Goal: Task Accomplishment & Management: Manage account settings

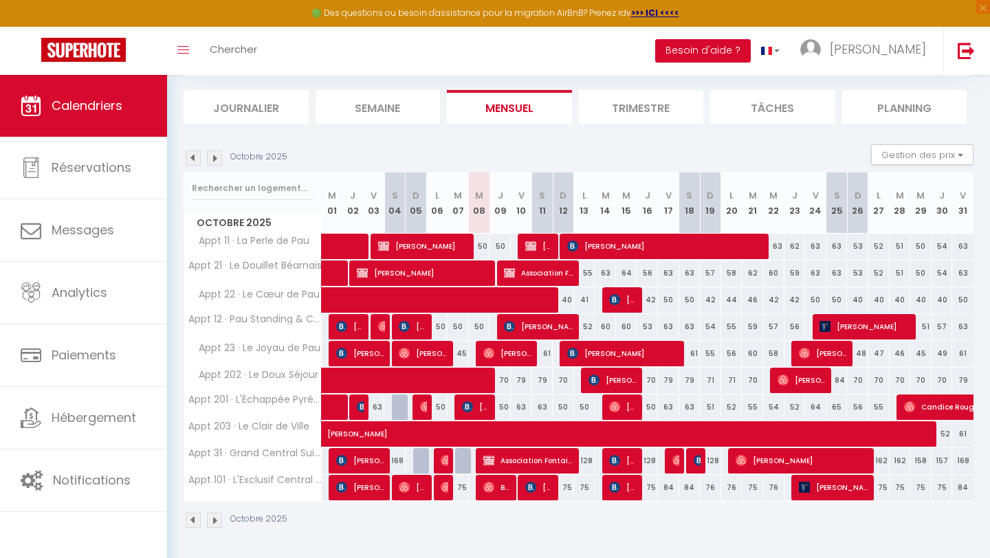
scroll to position [80, 0]
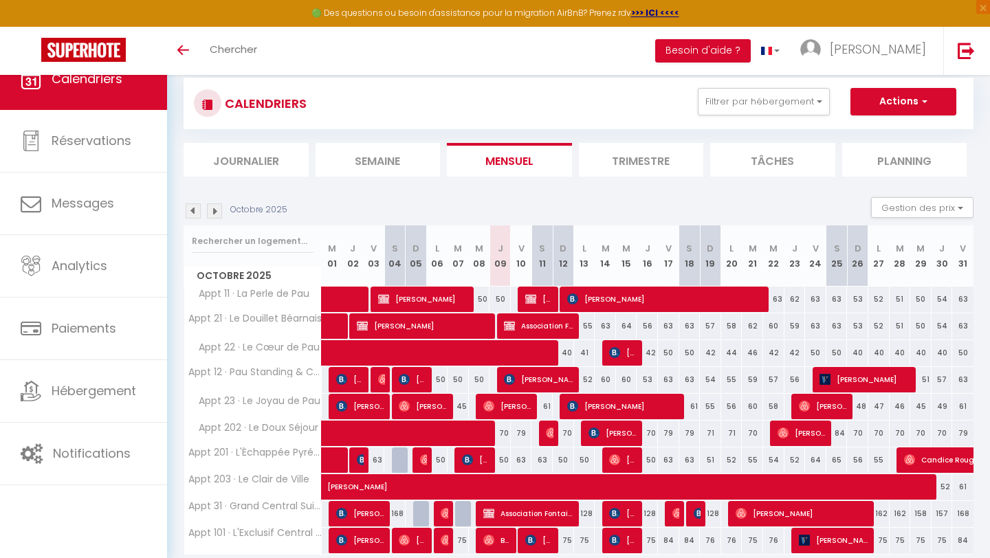
scroll to position [80, 0]
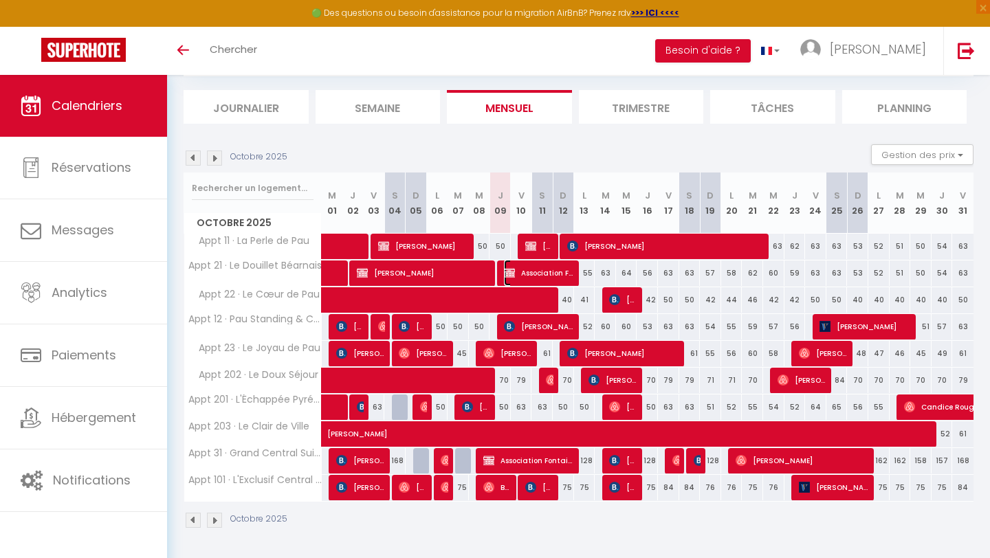
click at [556, 272] on span "Association Fontaine d'eau vive" at bounding box center [539, 273] width 71 height 26
select select "OK"
select select "KO"
select select "1"
select select "0"
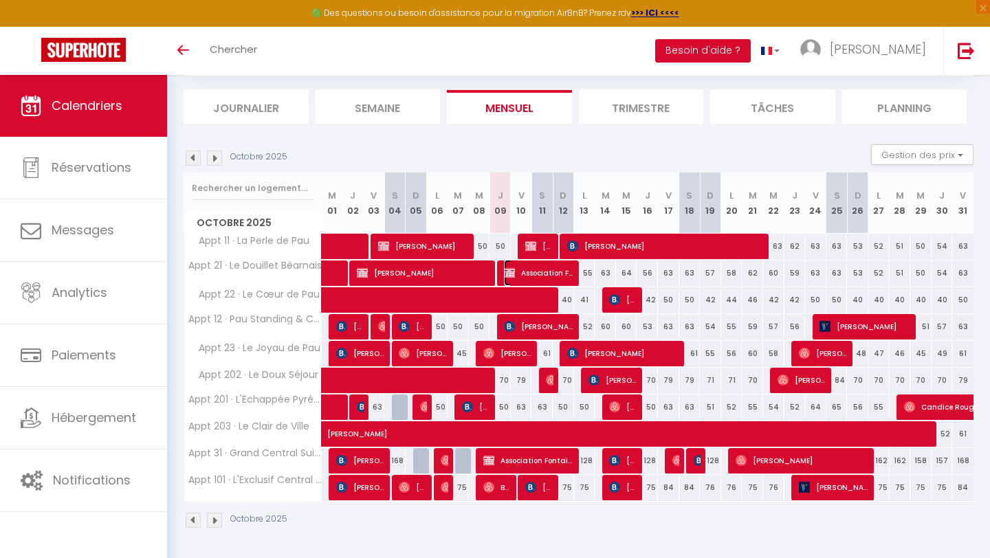
select select "1"
select select
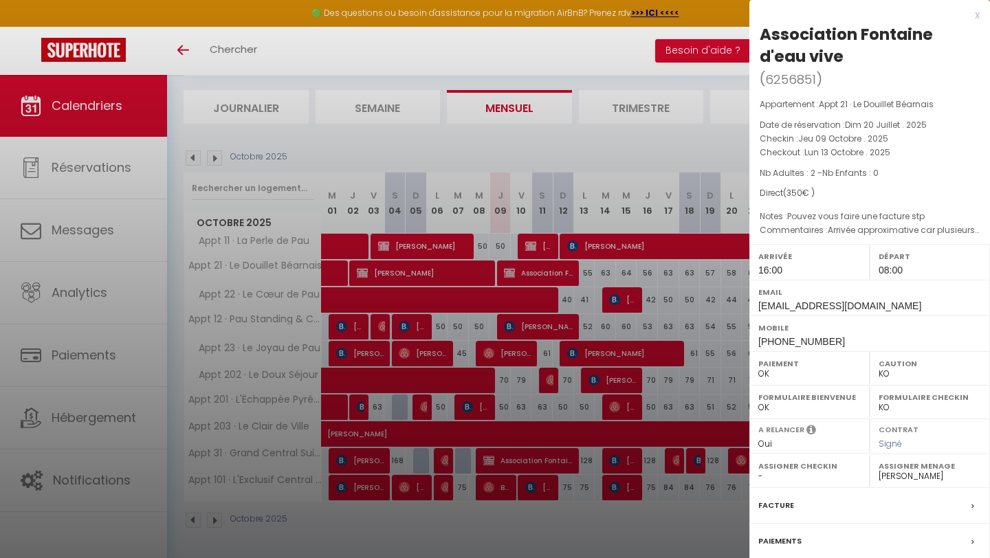
click at [571, 307] on div at bounding box center [495, 279] width 990 height 558
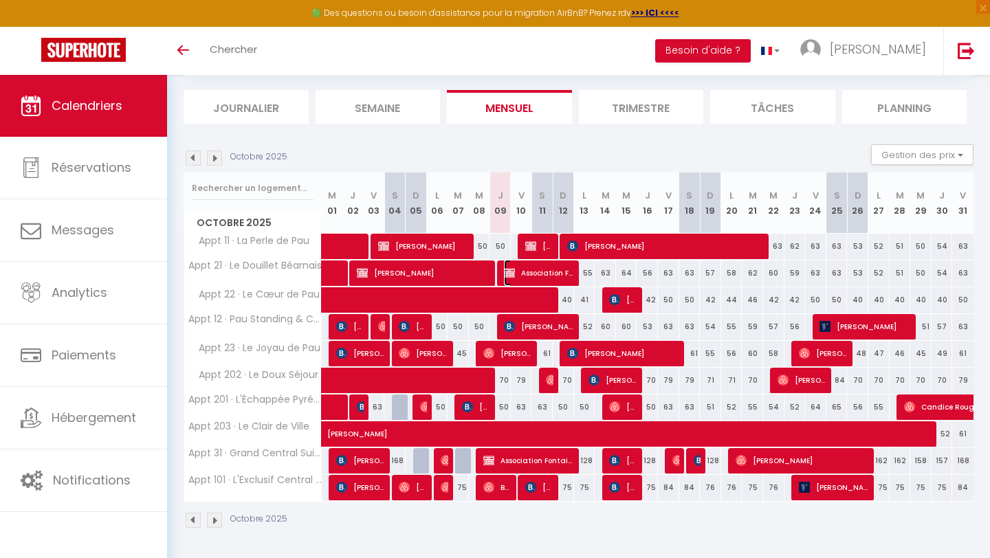
click at [529, 267] on span "Association Fontaine d'eau vive" at bounding box center [539, 273] width 71 height 26
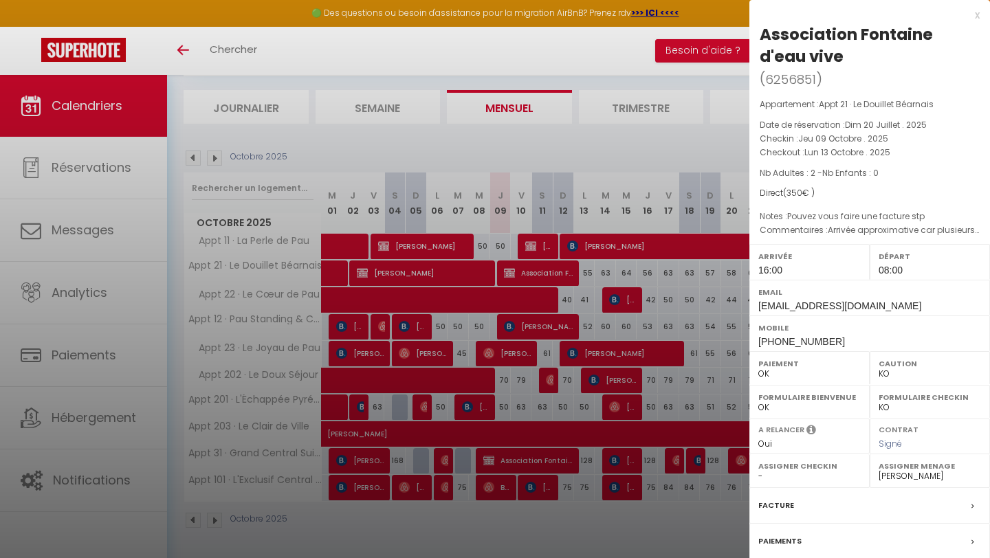
click at [572, 295] on div at bounding box center [495, 279] width 990 height 558
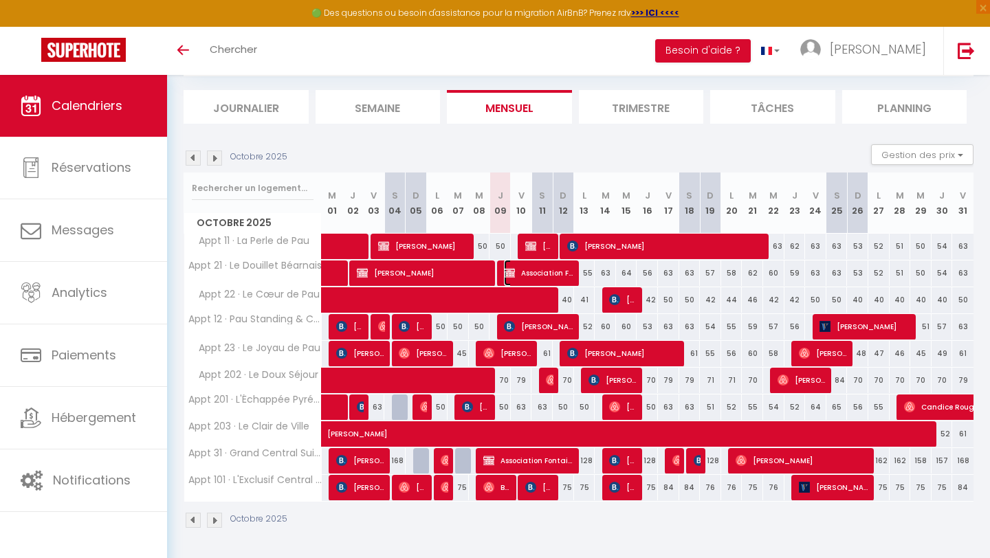
click at [541, 269] on span "Association Fontaine d'eau vive" at bounding box center [539, 273] width 71 height 26
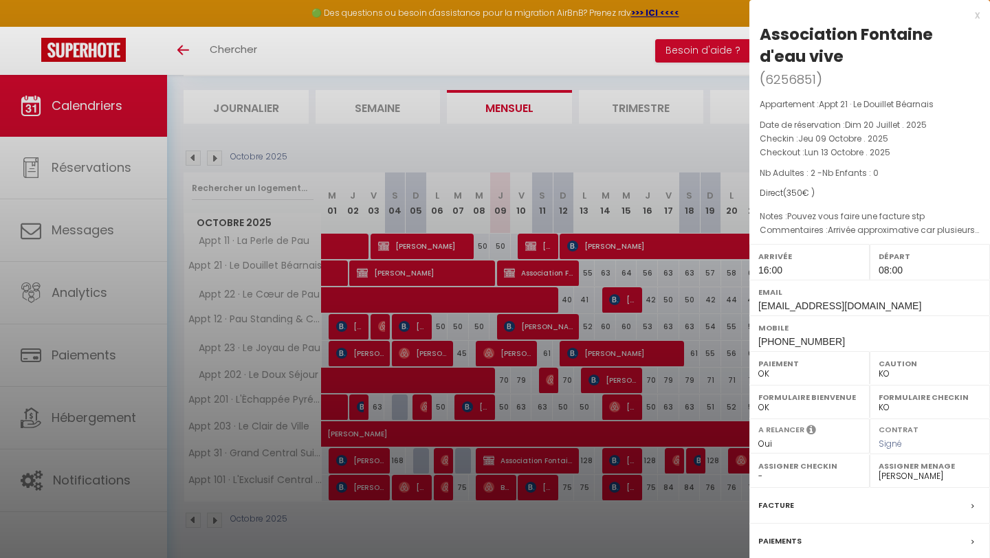
click at [689, 333] on div at bounding box center [495, 279] width 990 height 558
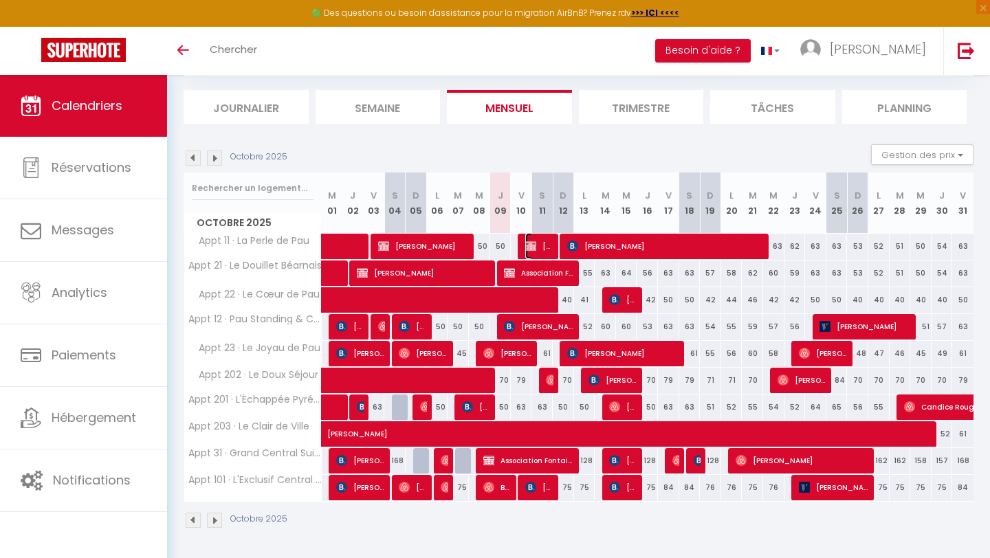
click at [547, 251] on span "[PERSON_NAME]" at bounding box center [539, 246] width 28 height 26
select select "37697"
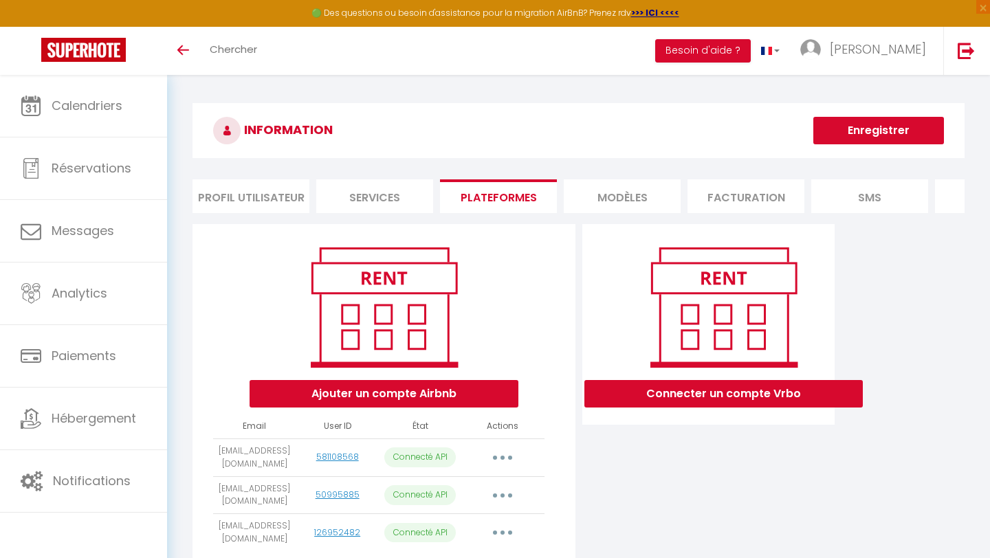
scroll to position [92, 0]
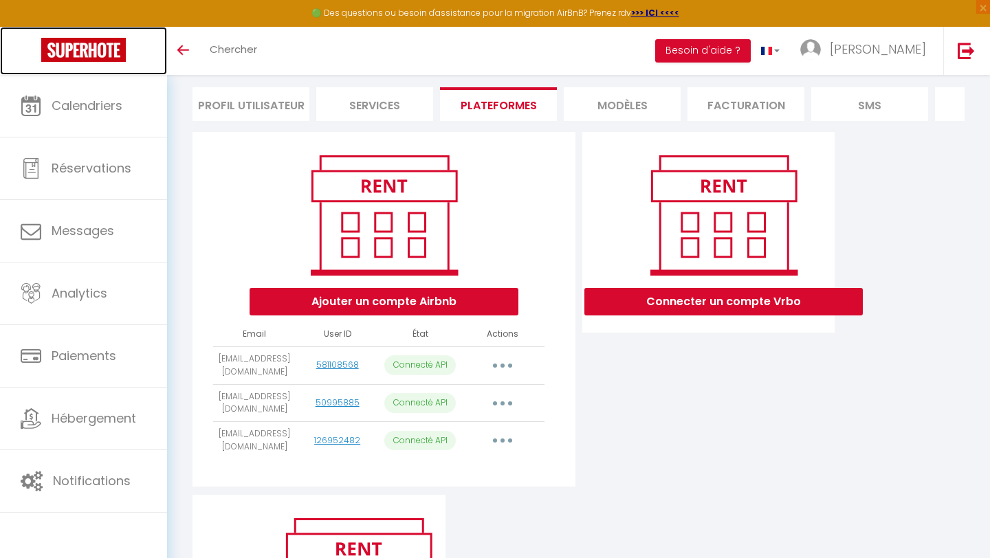
click at [75, 50] on img at bounding box center [83, 50] width 85 height 24
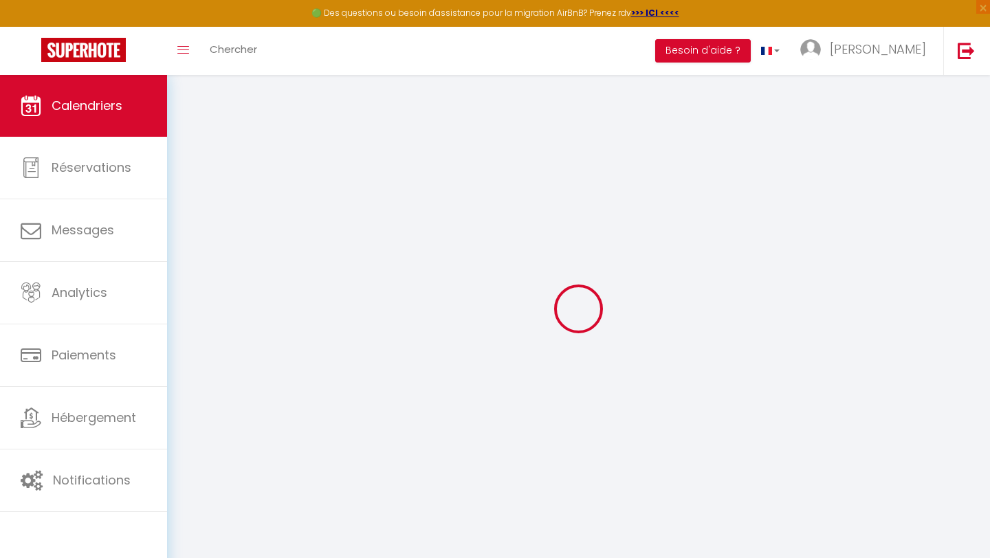
select select
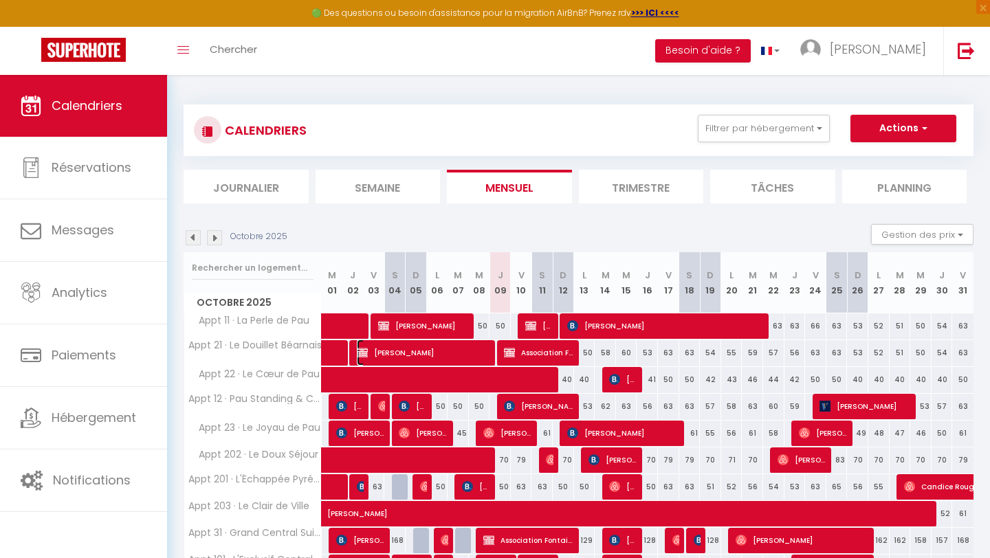
click at [455, 353] on span "[PERSON_NAME]" at bounding box center [424, 353] width 135 height 26
select select "OK"
select select "1"
select select "0"
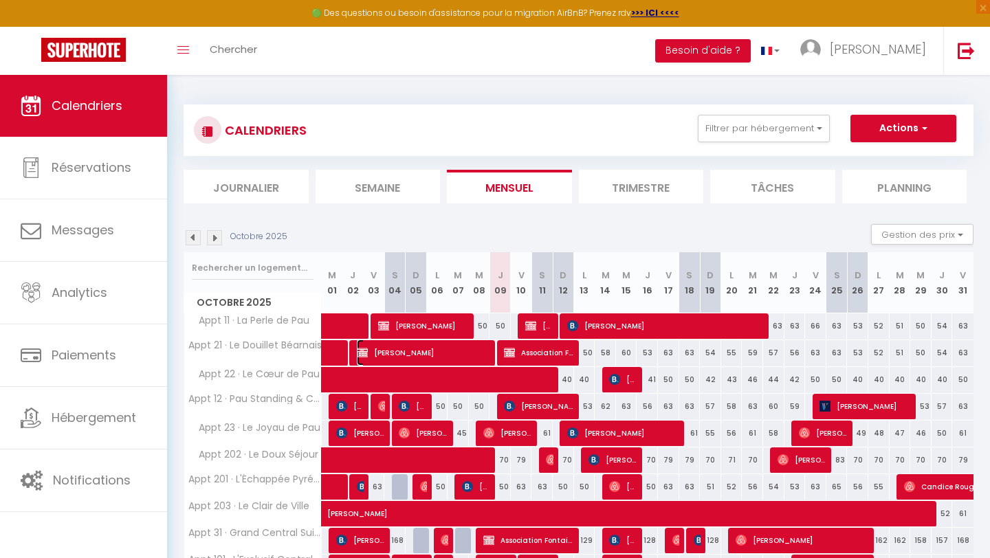
select select "1"
select select
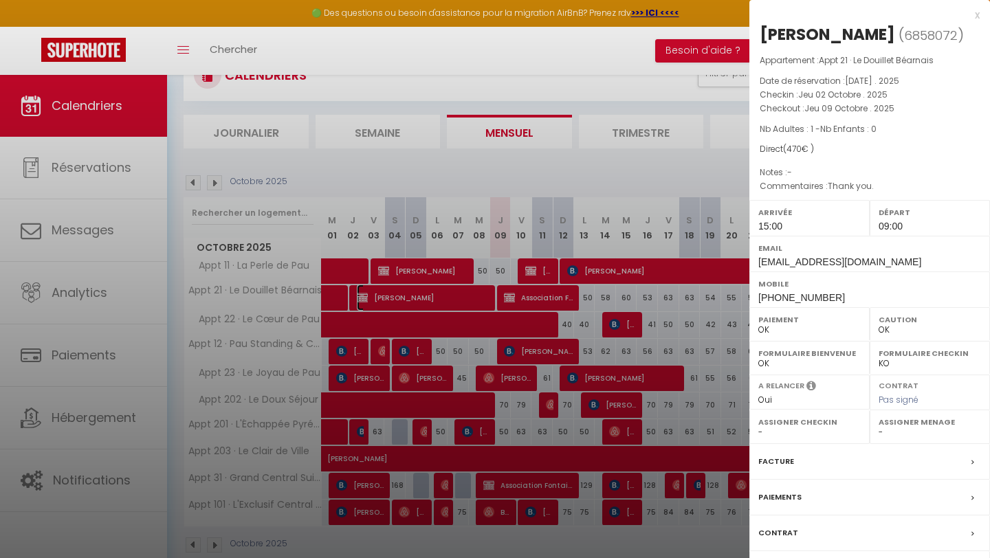
scroll to position [80, 0]
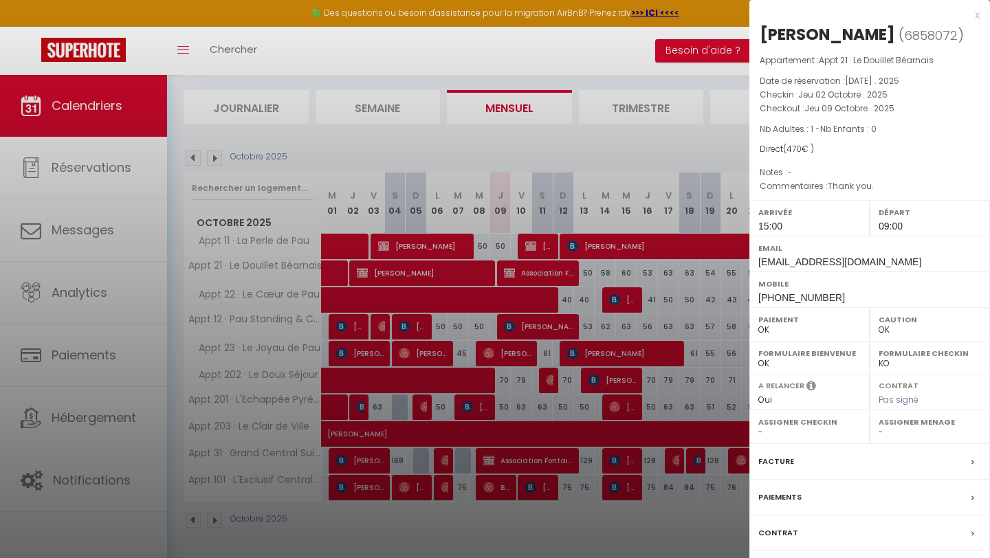
click at [799, 535] on div "Contrat" at bounding box center [869, 534] width 241 height 36
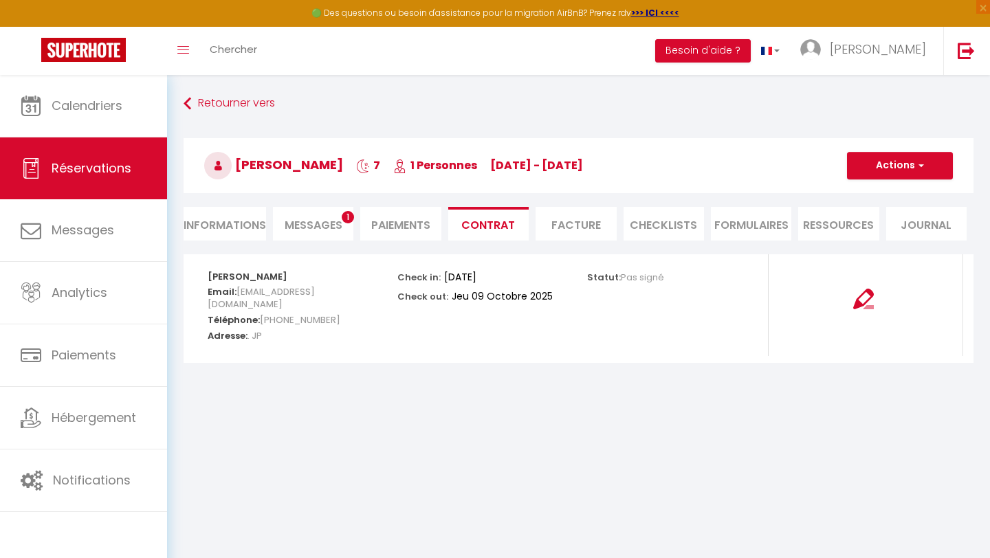
click at [577, 223] on li "Facture" at bounding box center [576, 224] width 80 height 34
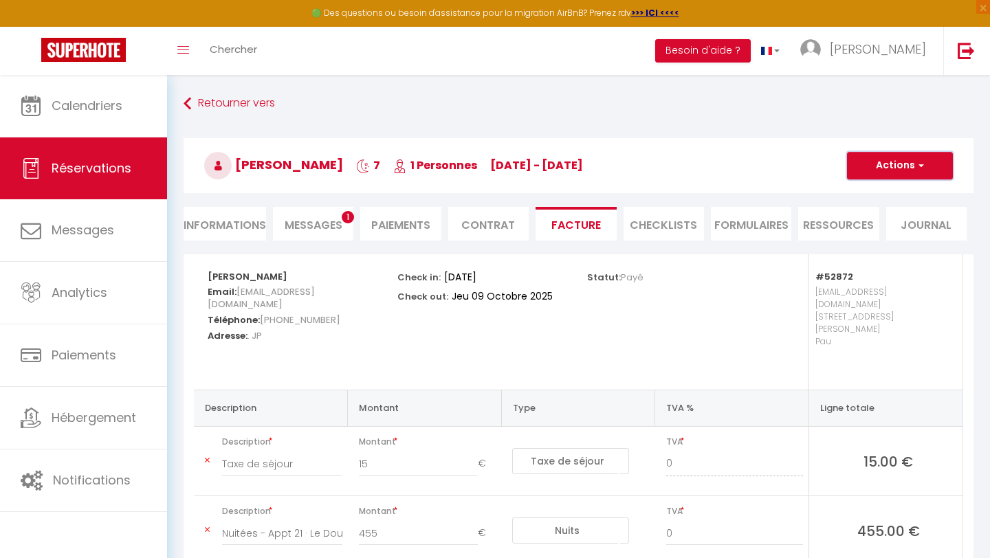
click at [899, 164] on button "Actions" at bounding box center [900, 166] width 106 height 28
click at [882, 217] on link "Aperçu et éditer" at bounding box center [890, 214] width 116 height 18
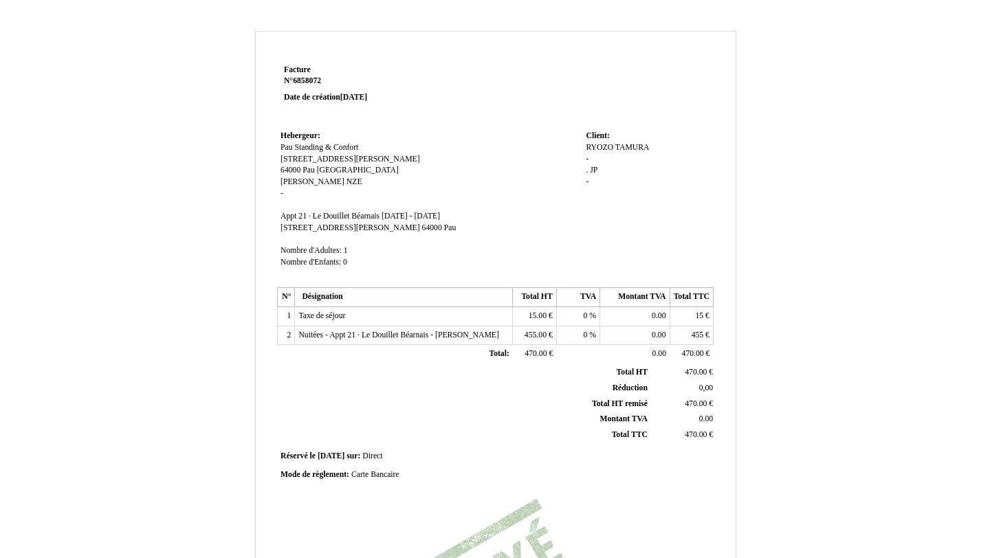
click at [440, 221] on span "je 02 octobre 2025 - je 09 octobre 2025" at bounding box center [411, 216] width 58 height 9
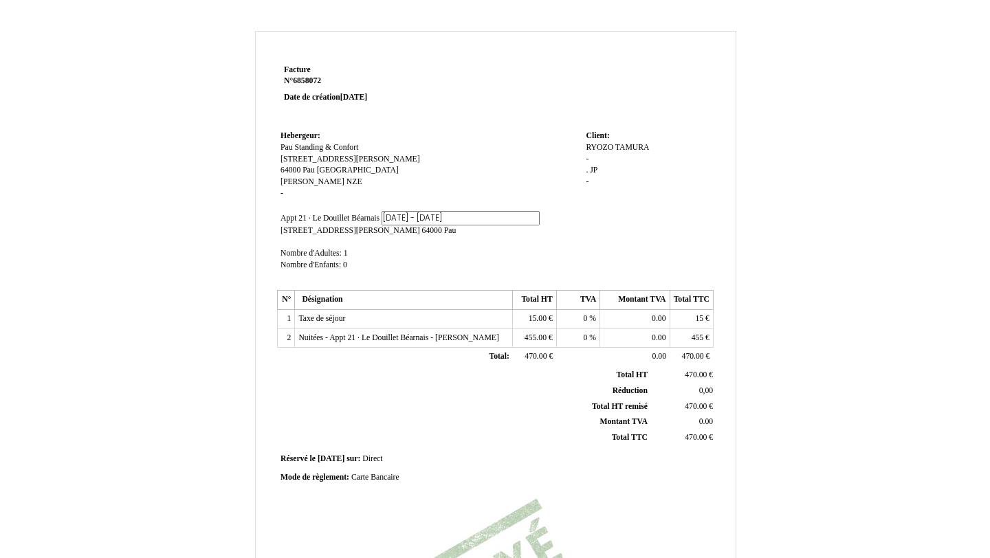
click at [416, 219] on input "je 02 octobre 2025 - je 09 octobre 2025" at bounding box center [461, 218] width 158 height 14
click at [431, 219] on input "je 02 octobre 2025 - me 09 octobre 2025" at bounding box center [461, 218] width 158 height 14
type input "je 02 octobre 2025 - me 08 octobre 2025"
click at [517, 246] on td "Hebergeur: Hebergeur: Pau Standing & Confort Pau Standing & Confort 45 Rue Henr…" at bounding box center [429, 207] width 305 height 160
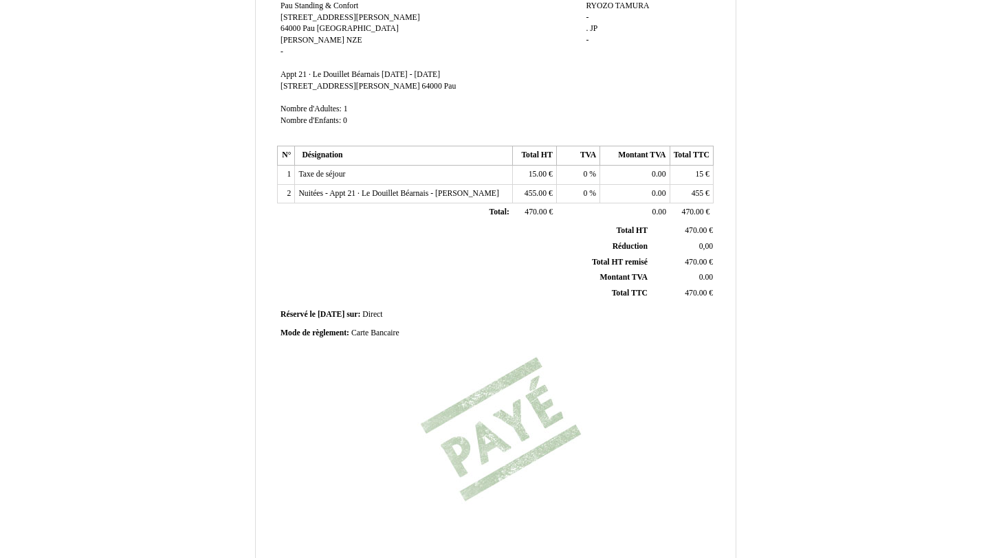
scroll to position [272, 0]
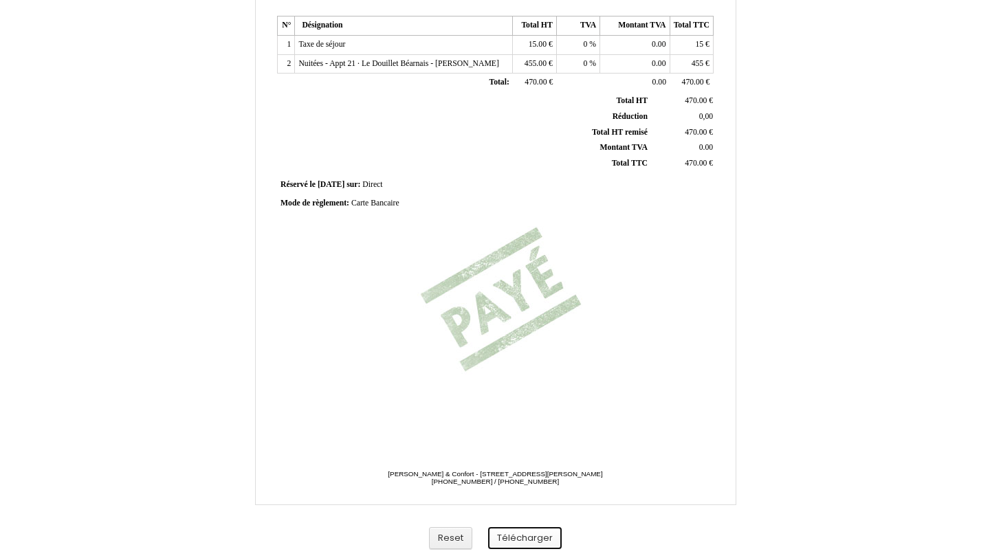
click at [523, 538] on button "Télécharger" at bounding box center [525, 538] width 74 height 23
